Goal: Navigation & Orientation: Understand site structure

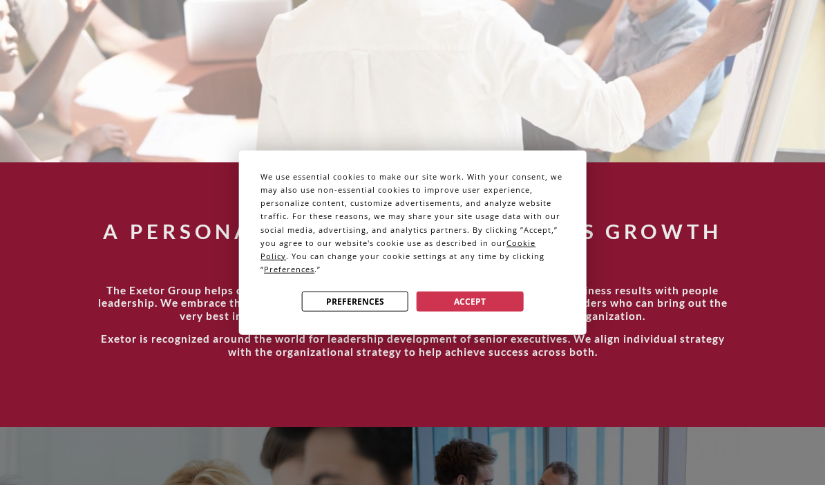
click at [459, 312] on button "Accept" at bounding box center [470, 302] width 106 height 20
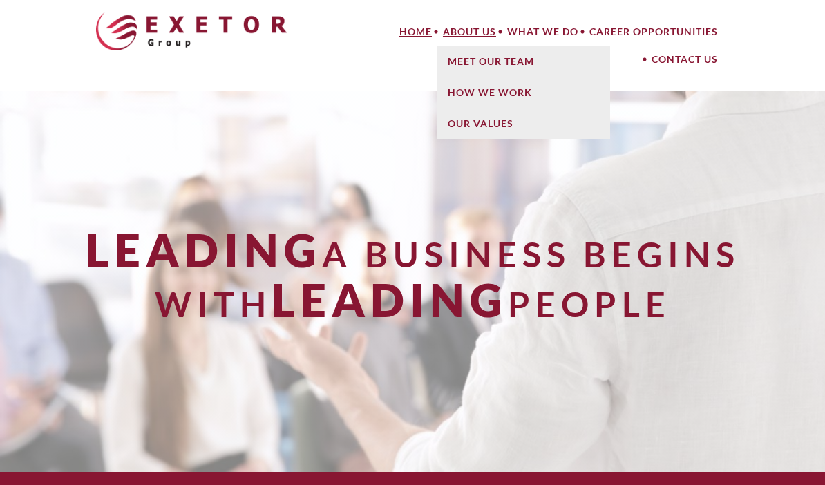
click at [472, 32] on link "About Us" at bounding box center [469, 32] width 64 height 28
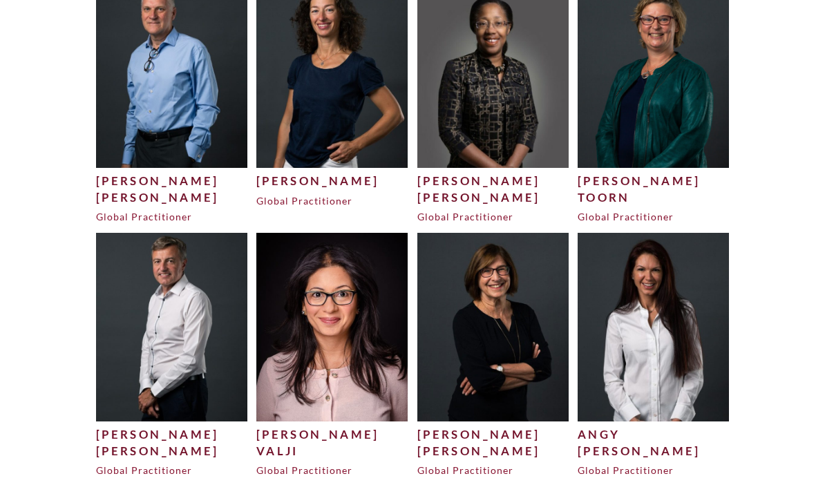
scroll to position [3134, 0]
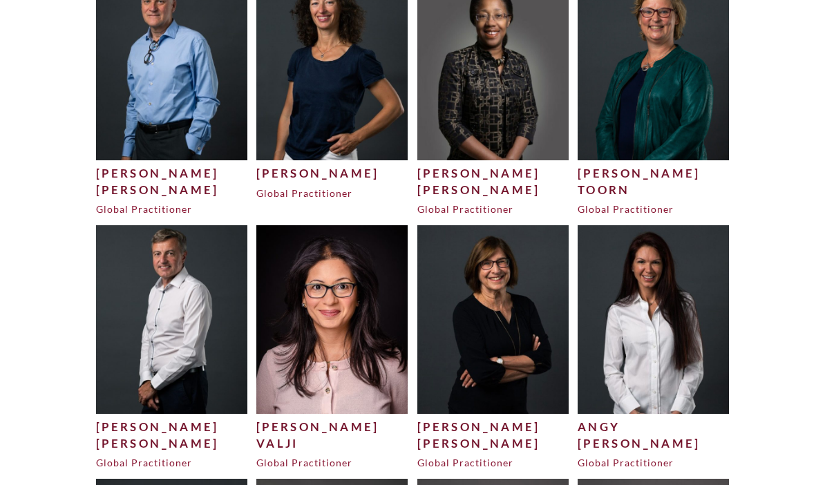
click at [350, 359] on img at bounding box center [331, 319] width 151 height 189
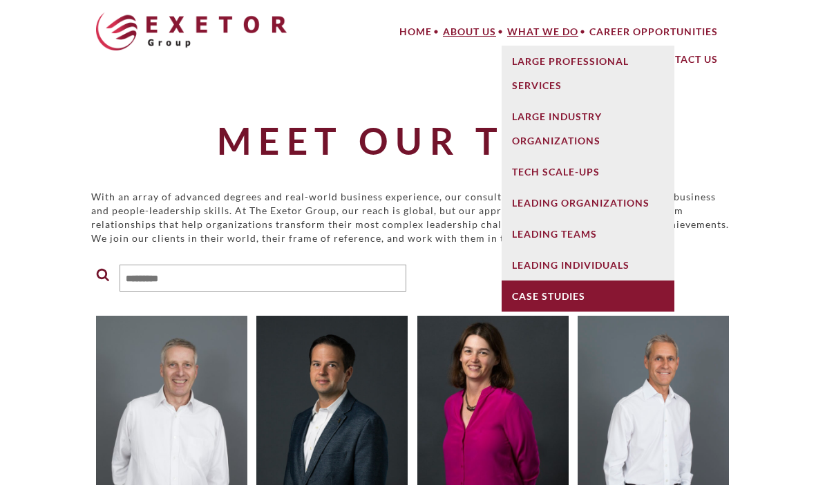
click at [567, 294] on link "Case Studies" at bounding box center [588, 296] width 173 height 31
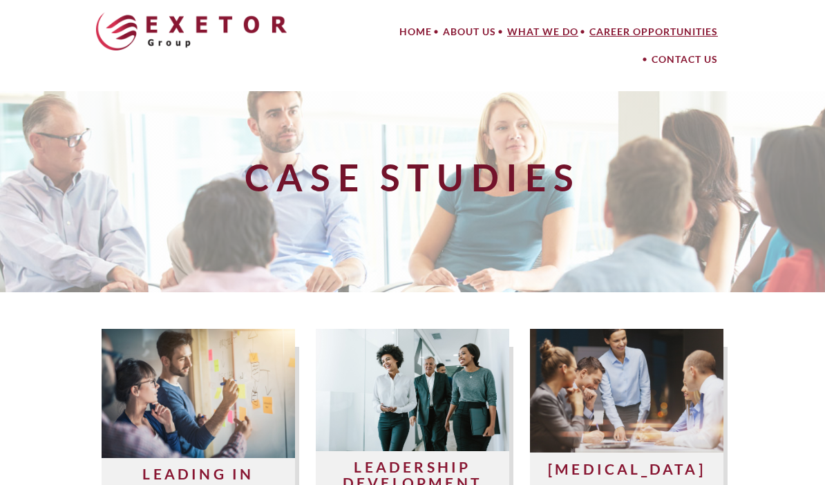
click at [634, 32] on link "Career Opportunities" at bounding box center [654, 32] width 140 height 28
